Goal: Task Accomplishment & Management: Use online tool/utility

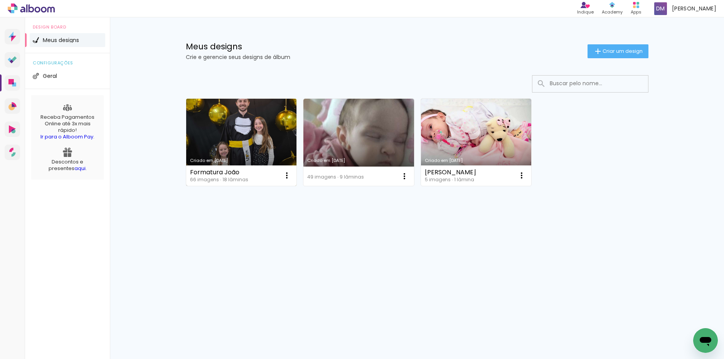
click at [241, 144] on link "Criado em [DATE]" at bounding box center [241, 142] width 111 height 87
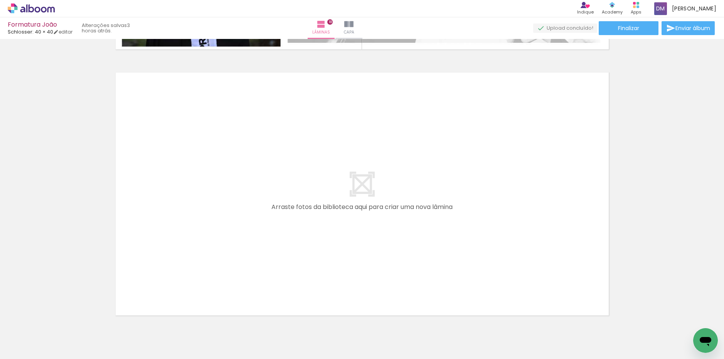
scroll to position [4732, 0]
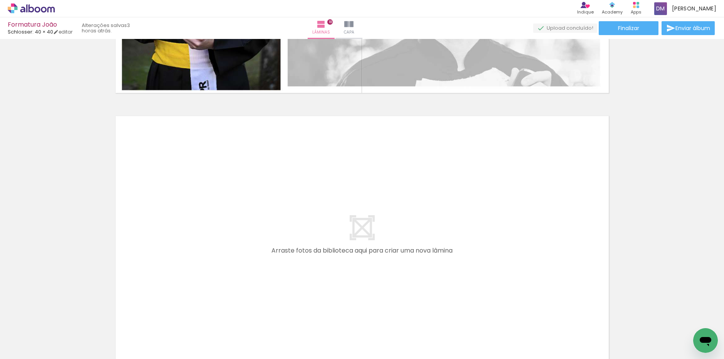
drag, startPoint x: 329, startPoint y: 152, endPoint x: 270, endPoint y: 167, distance: 61.6
click at [0, 0] on quentale-layouter at bounding box center [0, 0] width 0 height 0
